Goal: Task Accomplishment & Management: Manage account settings

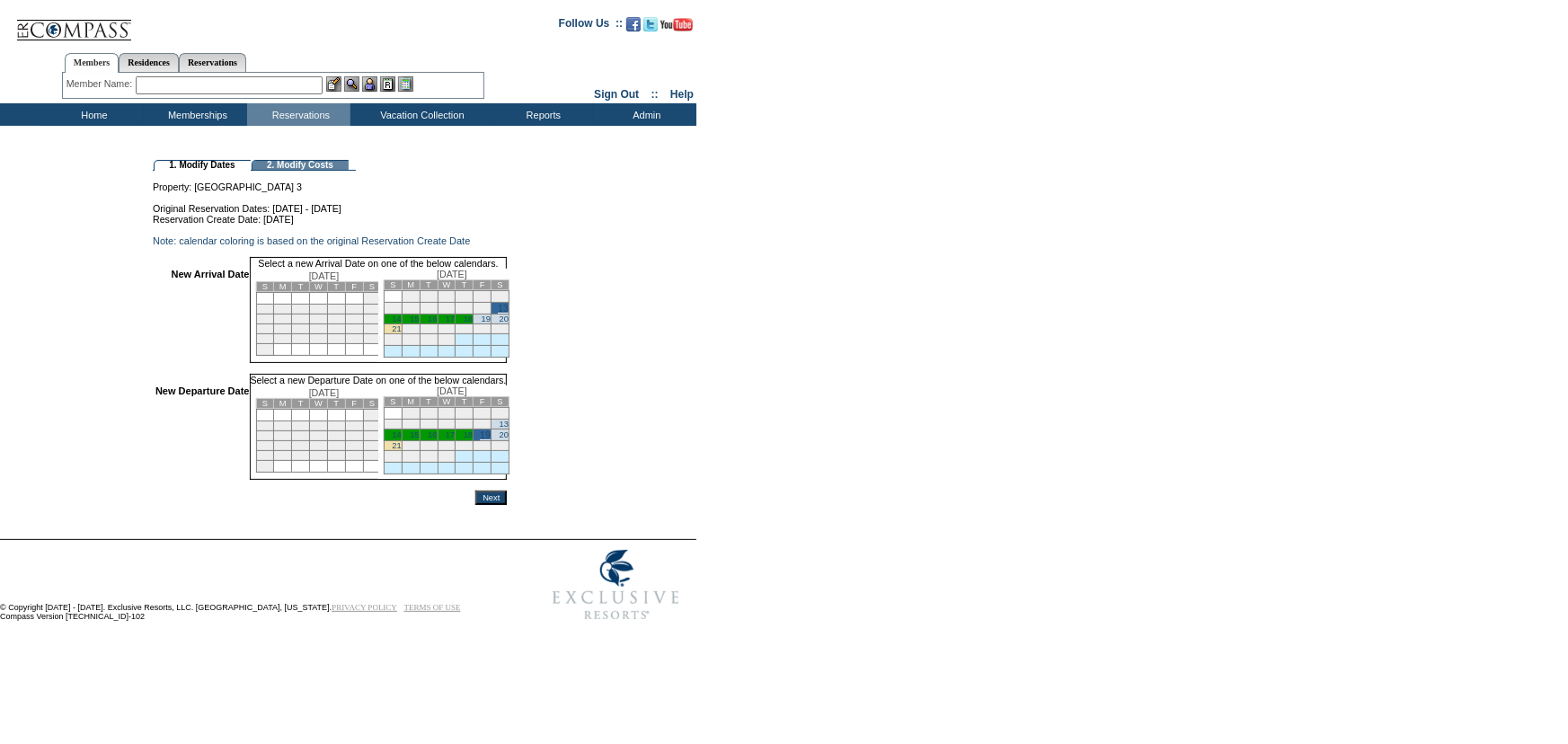
click at [507, 505] on input "Next" at bounding box center [491, 498] width 32 height 14
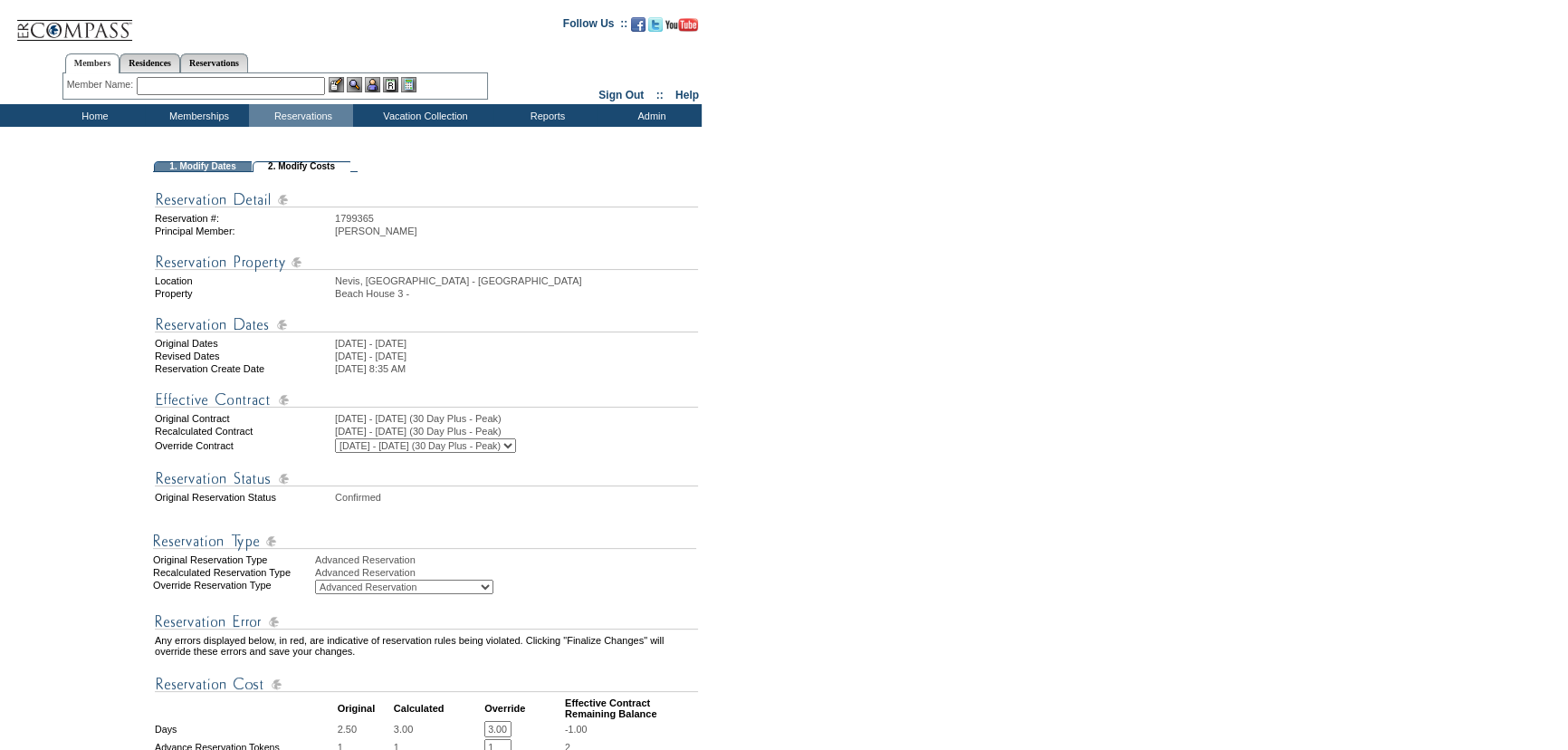
scroll to position [694, 0]
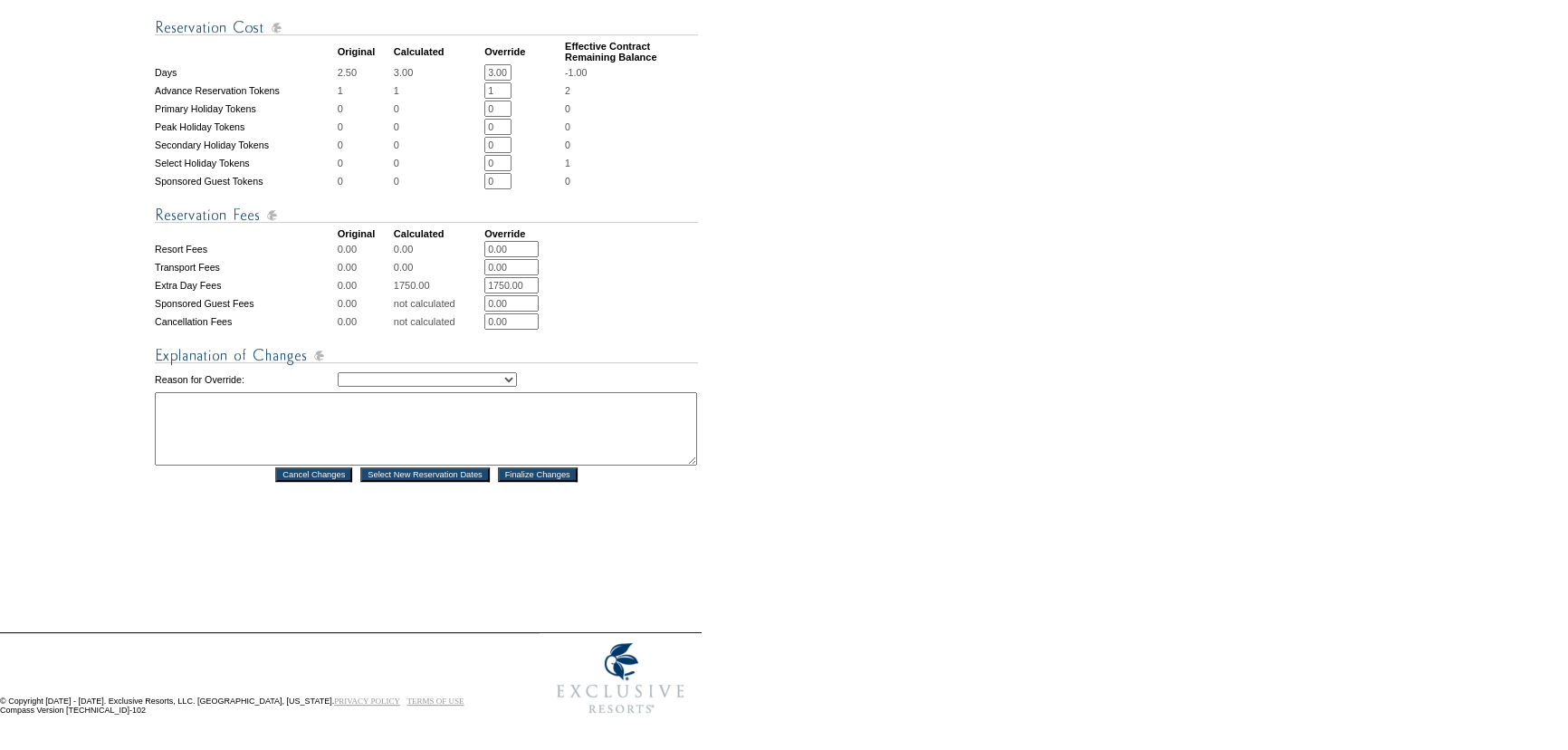
click at [511, 375] on select "Creating Continuous Stay Days Rebooked After Cancellation Editing Occupant Expe…" at bounding box center [427, 379] width 179 height 14
select select "1043"
click at [338, 372] on select "Creating Continuous Stay Days Rebooked After Cancellation Editing Occupant Expe…" at bounding box center [427, 379] width 179 height 14
drag, startPoint x: 459, startPoint y: 428, endPoint x: 398, endPoint y: 392, distance: 70.8
click at [460, 427] on textarea at bounding box center [426, 428] width 543 height 73
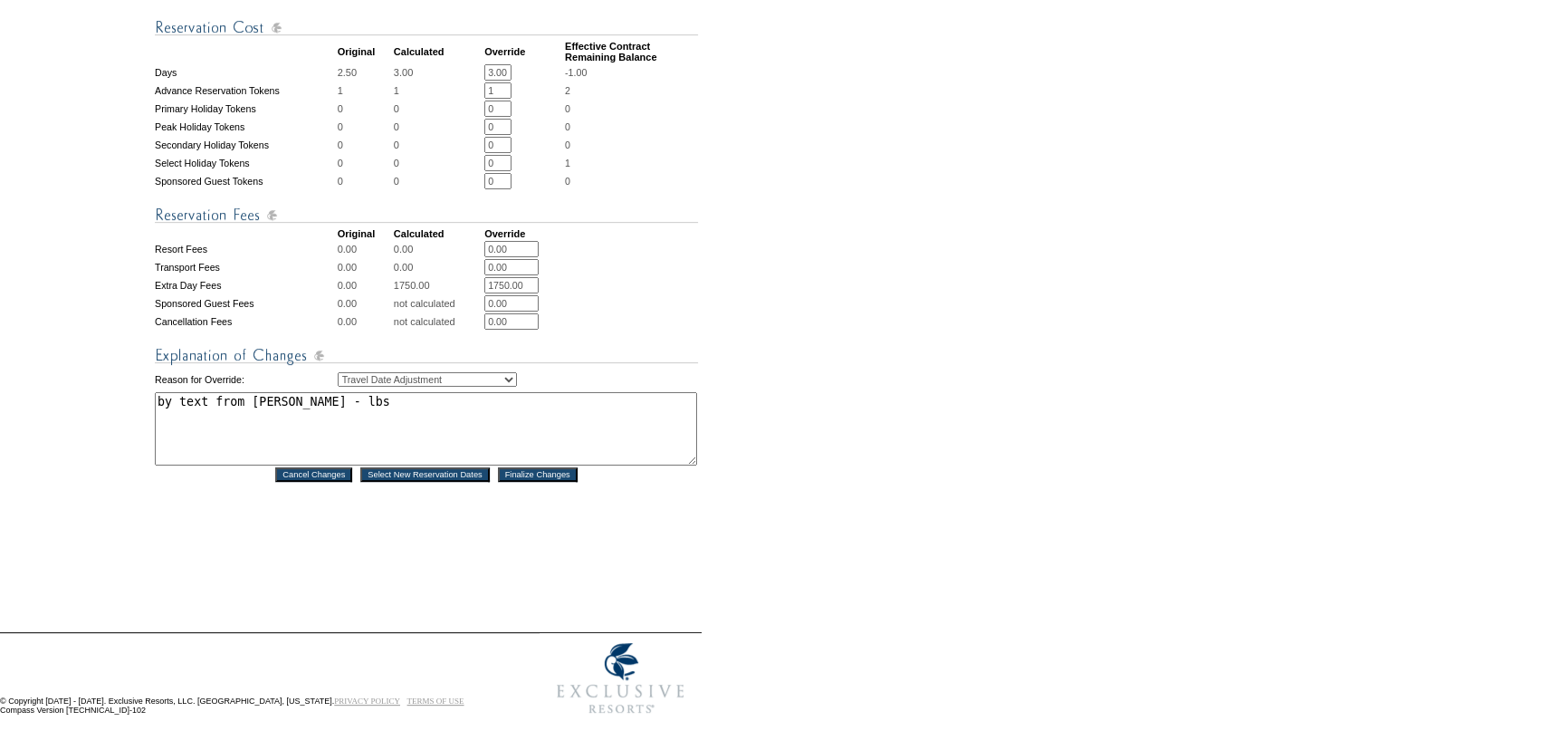
type textarea "by text from [PERSON_NAME] - lbs"
click at [558, 467] on input "Finalize Changes" at bounding box center [538, 474] width 80 height 14
